Goal: Task Accomplishment & Management: Use online tool/utility

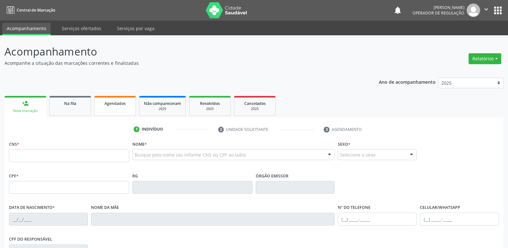
click at [118, 108] on link "Agendados" at bounding box center [115, 106] width 42 height 20
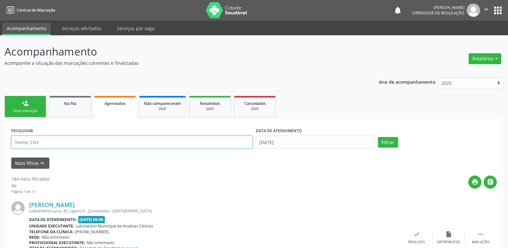
drag, startPoint x: 46, startPoint y: 142, endPoint x: 45, endPoint y: 138, distance: 3.9
click at [44, 142] on input "text" at bounding box center [131, 142] width 241 height 13
type input "[PERSON_NAME]"
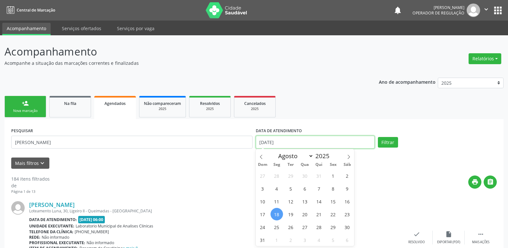
click at [269, 145] on input "[DATE]" at bounding box center [315, 142] width 119 height 13
click at [378, 137] on button "Filtrar" at bounding box center [388, 142] width 20 height 11
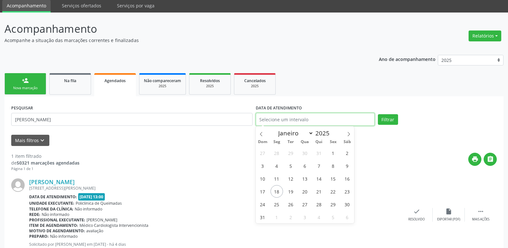
scroll to position [44, 0]
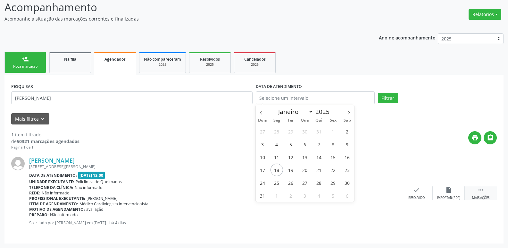
click at [479, 196] on div "Mais ações" at bounding box center [480, 198] width 17 height 4
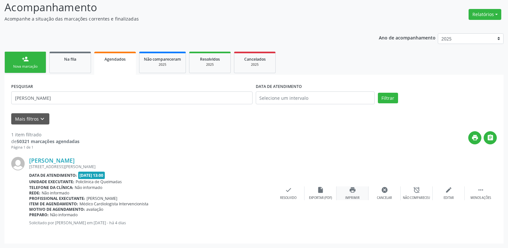
click at [352, 198] on div "Imprimir" at bounding box center [352, 198] width 14 height 4
click at [35, 56] on link "person_add Nova marcação" at bounding box center [25, 62] width 42 height 21
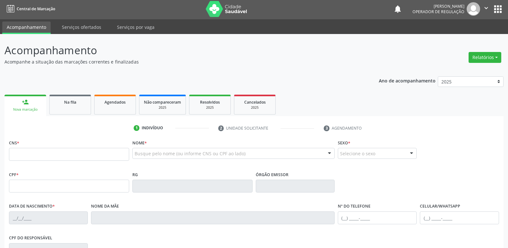
scroll to position [0, 0]
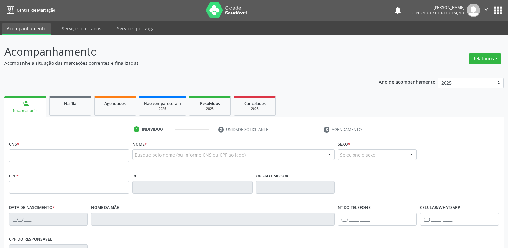
click at [495, 8] on button "apps" at bounding box center [498, 10] width 11 height 11
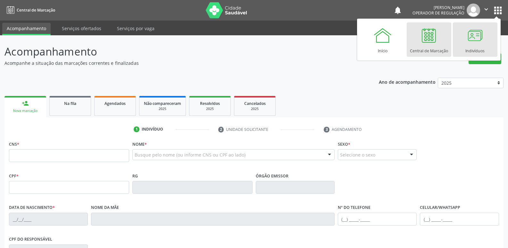
click at [474, 40] on div at bounding box center [475, 35] width 19 height 19
